Goal: Task Accomplishment & Management: Complete application form

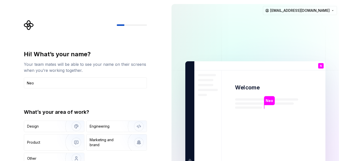
type input "Neo"
click at [7, 104] on div "Hi! What’s your name? Your team mates will be able to see your name on their sc…" at bounding box center [83, 113] width 167 height 226
click at [105, 129] on div "Engineering" at bounding box center [100, 126] width 20 height 5
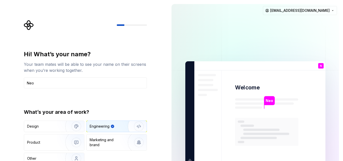
click at [100, 128] on div "Engineering" at bounding box center [100, 126] width 20 height 5
click at [100, 142] on div "Marketing and brand" at bounding box center [107, 142] width 34 height 10
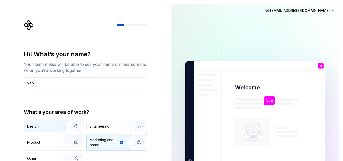
click at [51, 126] on div "Design" at bounding box center [43, 126] width 32 height 5
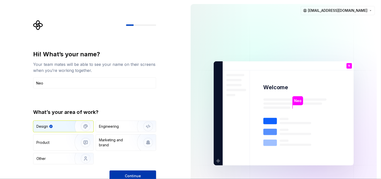
drag, startPoint x: 272, startPoint y: 0, endPoint x: 124, endPoint y: 176, distance: 230.0
click at [124, 161] on button "Continue" at bounding box center [132, 175] width 47 height 11
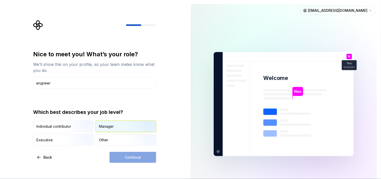
type input "engneer"
click at [110, 125] on div "Manager" at bounding box center [106, 126] width 15 height 5
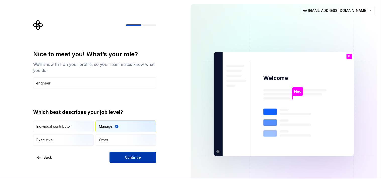
click at [119, 159] on button "Continue" at bounding box center [132, 157] width 47 height 11
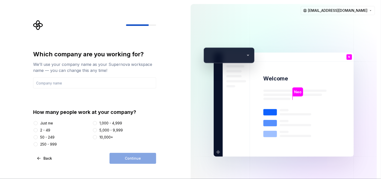
click at [40, 122] on div "Just me" at bounding box center [46, 122] width 13 height 5
click at [38, 122] on button "Just me" at bounding box center [36, 123] width 4 height 4
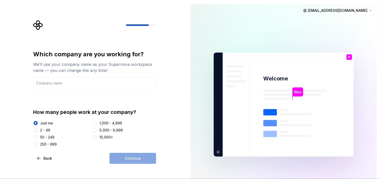
click at [41, 131] on div "2 - 49" at bounding box center [45, 130] width 10 height 5
click at [38, 131] on button "2 - 49" at bounding box center [36, 130] width 4 height 4
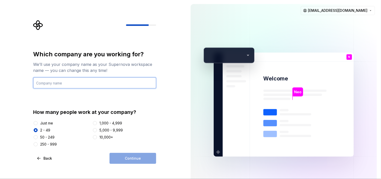
click at [57, 84] on input "text" at bounding box center [94, 82] width 123 height 11
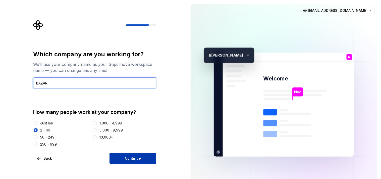
type input "BAZAR"
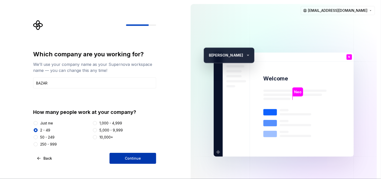
click at [136, 158] on span "Continue" at bounding box center [133, 158] width 16 height 5
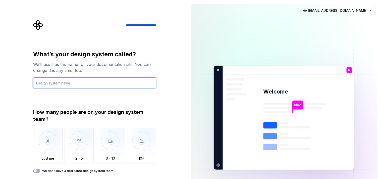
click at [71, 84] on input "text" at bounding box center [94, 82] width 123 height 11
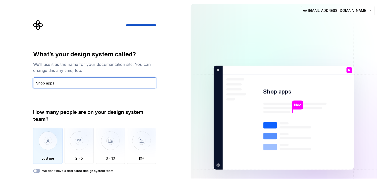
type input "Shop apps"
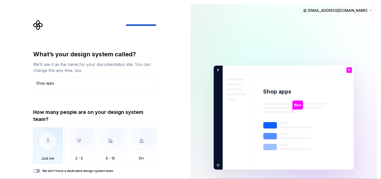
click at [52, 142] on img "button" at bounding box center [47, 145] width 29 height 34
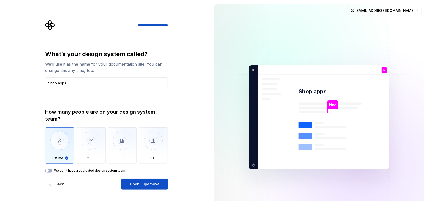
drag, startPoint x: 317, startPoint y: 1, endPoint x: 9, endPoint y: 115, distance: 328.0
click at [9, 115] on div "What’s your design system called? We’ll use it as the name for your documentati…" at bounding box center [105, 117] width 210 height 235
click at [43, 161] on div "What’s your design system called? We’ll use it as the name for your documentati…" at bounding box center [108, 105] width 132 height 170
click at [47, 161] on span "button" at bounding box center [47, 170] width 3 height 3
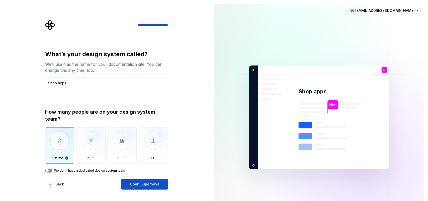
click at [49, 161] on button "We don't have a dedicated design system team" at bounding box center [48, 171] width 7 height 4
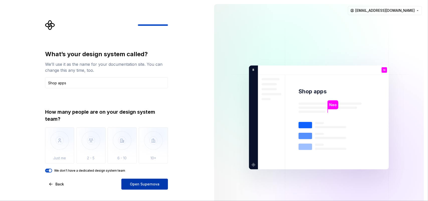
click at [142, 161] on span "Open Supernova" at bounding box center [145, 184] width 30 height 5
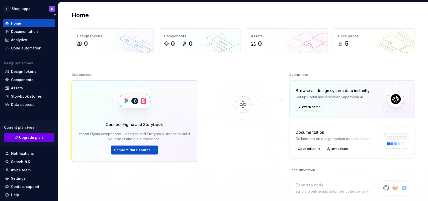
click at [22, 134] on link "Upgrade plan" at bounding box center [29, 137] width 50 height 9
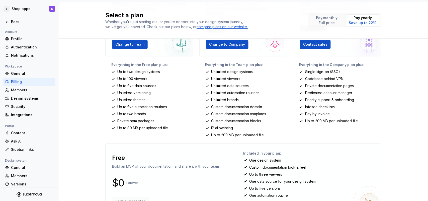
scroll to position [63, 0]
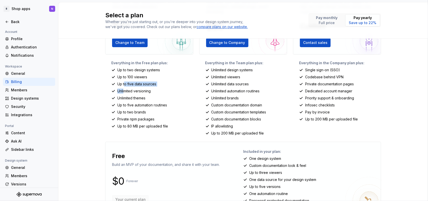
drag, startPoint x: 122, startPoint y: 84, endPoint x: 122, endPoint y: 92, distance: 7.8
click at [122, 92] on div "Everything in the Free plan plus: Up to two design systems Up to 100 viewers Up…" at bounding box center [149, 97] width 88 height 75
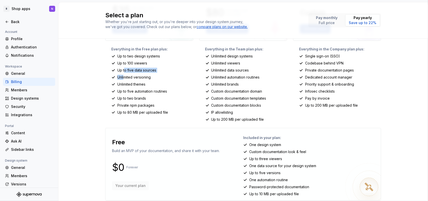
scroll to position [84, 0]
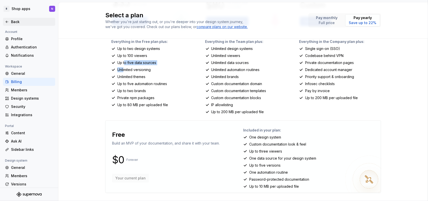
click at [6, 23] on icon at bounding box center [7, 22] width 4 height 4
